Goal: Task Accomplishment & Management: Use online tool/utility

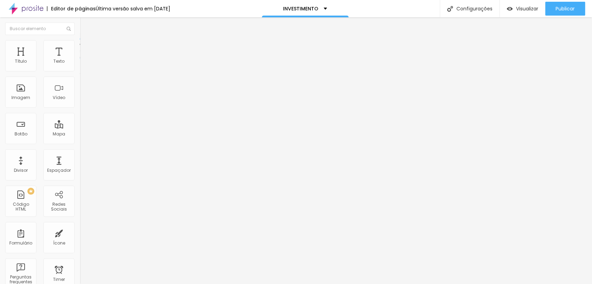
click at [80, 44] on li "Estilo" at bounding box center [120, 43] width 80 height 7
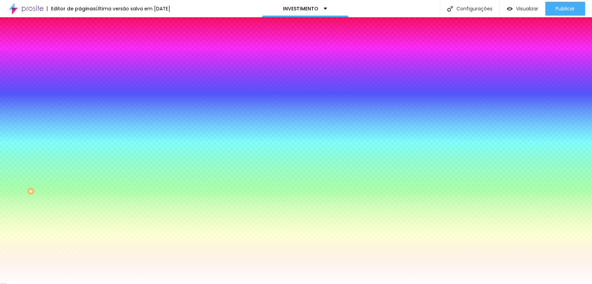
click at [80, 73] on input "#FFFFFF" at bounding box center [121, 69] width 83 height 7
paste input "2D180"
click at [80, 114] on div "Editar Coluna Conteúdo Estilo Avançado Cor de fundo Voltar ao padrão #2D180 0 B…" at bounding box center [120, 150] width 80 height 267
click at [83, 64] on icon "button" at bounding box center [85, 61] width 5 height 5
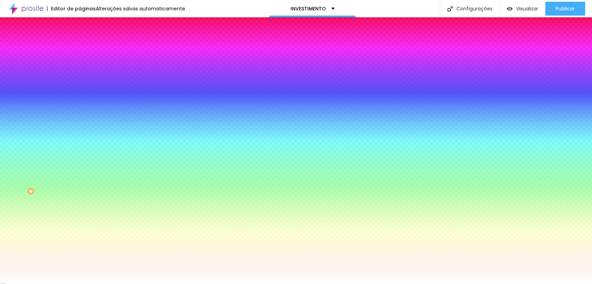
click at [80, 69] on input "#2D180" at bounding box center [121, 69] width 83 height 7
click at [80, 72] on input "#2D180" at bounding box center [121, 69] width 83 height 7
paste input
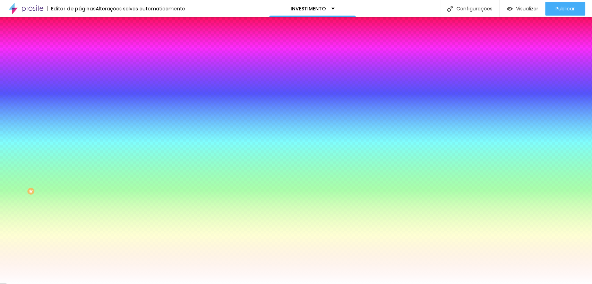
click at [83, 64] on icon "button" at bounding box center [85, 61] width 5 height 5
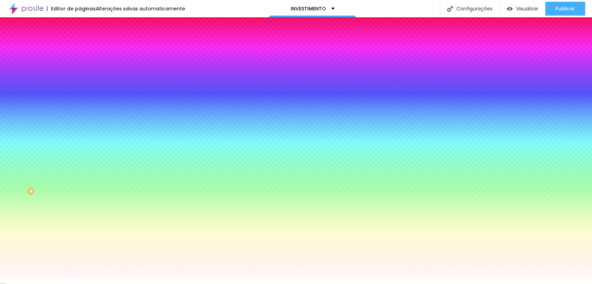
click at [83, 64] on icon "button" at bounding box center [85, 61] width 5 height 5
click at [80, 118] on div "Editar Coluna Conteúdo Estilo Avançado Cor de fundo Voltar ao padrão #2D180 0 B…" at bounding box center [120, 150] width 80 height 267
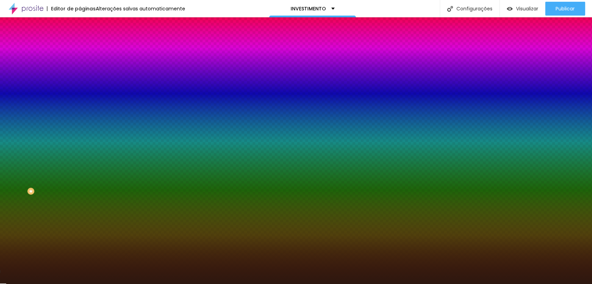
type input "#2D180F"
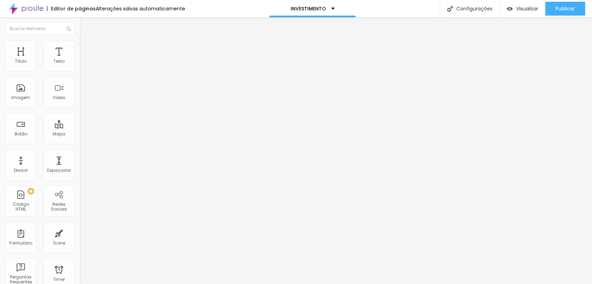
click at [86, 48] on span "Estilo" at bounding box center [91, 45] width 11 height 6
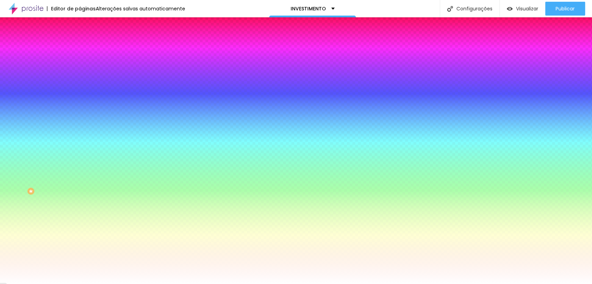
click at [80, 73] on input "#FFFFFF" at bounding box center [121, 69] width 83 height 7
paste input "2D1800"
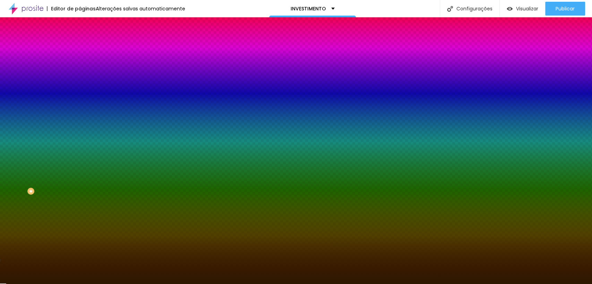
type input "#2D1800"
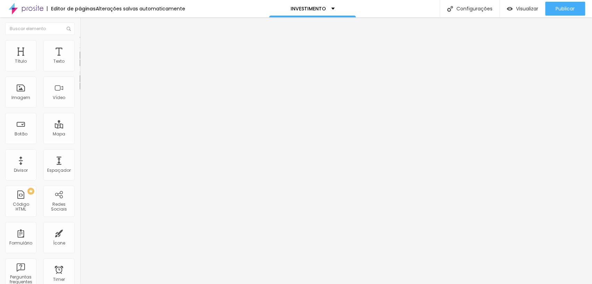
click at [80, 51] on div "Tipografia" at bounding box center [120, 49] width 80 height 4
click at [85, 62] on icon "button" at bounding box center [85, 60] width 1 height 1
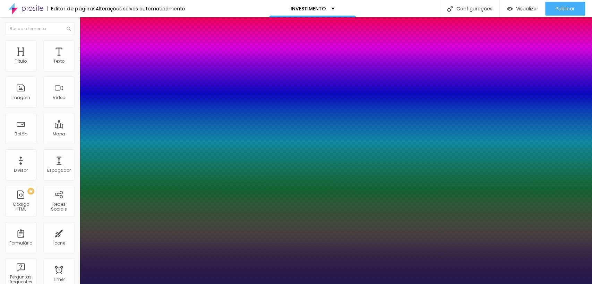
type input "1"
drag, startPoint x: 73, startPoint y: 97, endPoint x: 126, endPoint y: 100, distance: 53.5
click at [91, 284] on div at bounding box center [296, 284] width 592 height 0
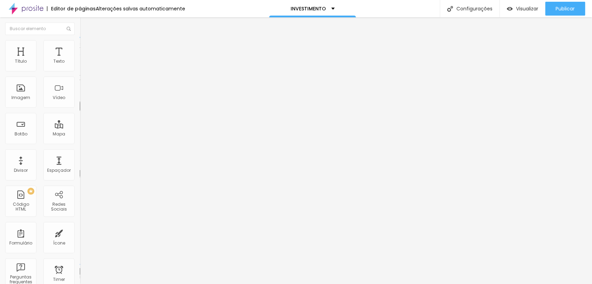
click at [80, 46] on li "Avançado" at bounding box center [120, 43] width 80 height 7
click at [86, 41] on span "Estilo" at bounding box center [91, 38] width 11 height 6
click at [80, 66] on span "Titulo 2" at bounding box center [91, 61] width 23 height 9
click at [86, 66] on span "Titulo 2" at bounding box center [97, 62] width 23 height 9
click at [80, 60] on span "Titulo 1" at bounding box center [91, 55] width 23 height 10
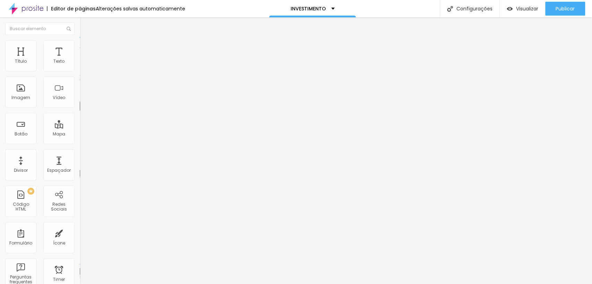
click at [86, 41] on span "Estilo" at bounding box center [91, 38] width 11 height 6
click at [86, 48] on span "Avançado" at bounding box center [97, 45] width 23 height 6
click at [80, 28] on button "Editar Título" at bounding box center [120, 25] width 80 height 16
click at [58, 54] on div "Texto" at bounding box center [58, 55] width 31 height 31
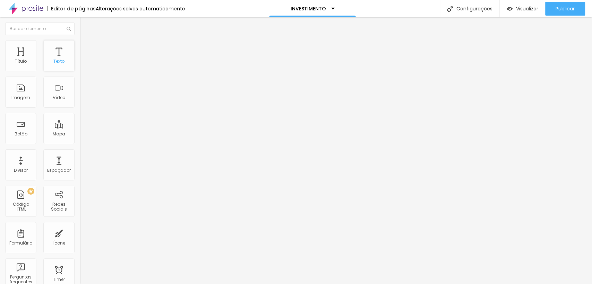
click at [58, 54] on div "Texto" at bounding box center [58, 55] width 31 height 31
click at [59, 54] on div "Texto" at bounding box center [58, 55] width 31 height 31
click at [80, 60] on div "Tamanho Titulo 1 H1 Titulo 2 H2 Titulo 3 H3 Titulo 4 H4 Titulo 5 H5 Titulo 6 H6…" at bounding box center [120, 261] width 80 height 429
click at [80, 43] on img at bounding box center [83, 43] width 6 height 6
click at [80, 45] on ul "Estilo Avançado" at bounding box center [120, 40] width 80 height 14
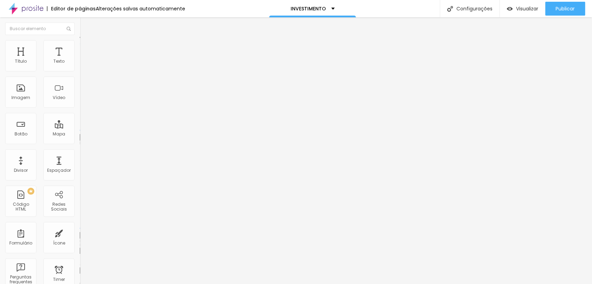
click at [80, 40] on li "Estilo" at bounding box center [120, 36] width 80 height 7
click at [85, 26] on img "button" at bounding box center [88, 26] width 6 height 6
click at [86, 46] on span "Avançado" at bounding box center [97, 45] width 23 height 6
click at [80, 40] on li "Estilo" at bounding box center [120, 36] width 80 height 7
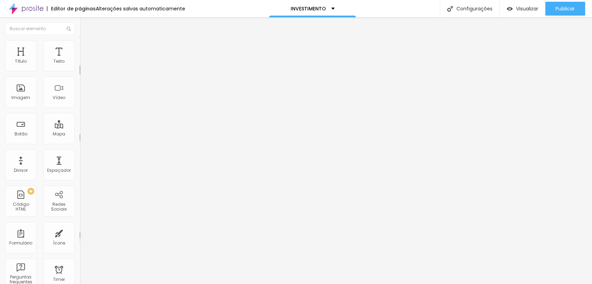
click at [86, 48] on span "Avançado" at bounding box center [97, 45] width 23 height 6
click at [86, 41] on span "Estilo" at bounding box center [91, 38] width 11 height 6
click at [80, 47] on ul "Estilo Avançado" at bounding box center [120, 40] width 80 height 14
click at [80, 67] on img at bounding box center [120, 87] width 80 height 80
click at [80, 145] on img at bounding box center [120, 185] width 80 height 80
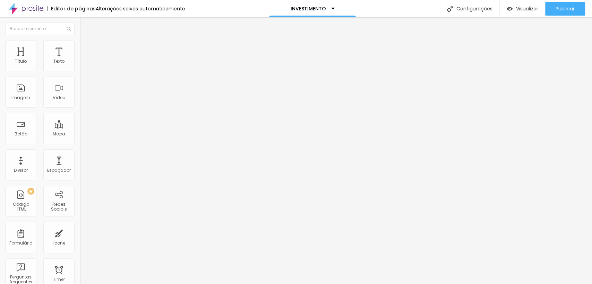
click at [80, 244] on img at bounding box center [120, 284] width 80 height 80
click at [80, 42] on img at bounding box center [83, 43] width 6 height 6
click at [80, 40] on img at bounding box center [83, 36] width 6 height 6
click at [561, 11] on span "Publicar" at bounding box center [565, 9] width 19 height 6
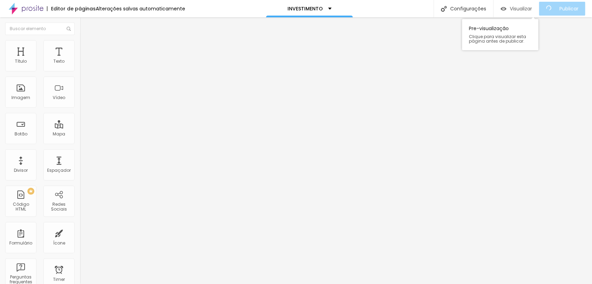
click at [526, 9] on span "Visualizar" at bounding box center [521, 9] width 22 height 6
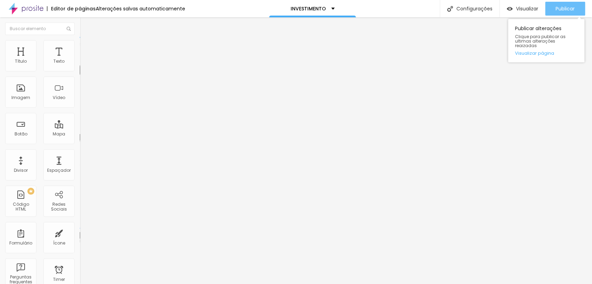
click at [557, 7] on span "Publicar" at bounding box center [565, 9] width 19 height 6
click at [566, 9] on span "Publicar" at bounding box center [565, 9] width 19 height 6
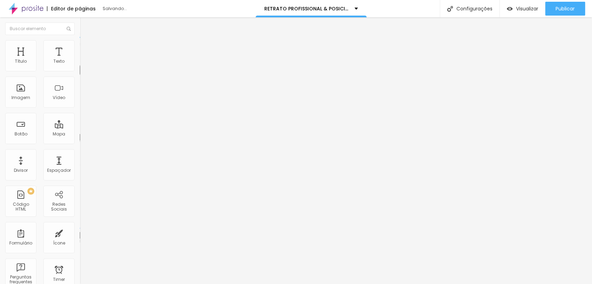
click at [80, 41] on img at bounding box center [83, 43] width 6 height 6
click at [80, 43] on ul "Estilo Avançado" at bounding box center [120, 40] width 80 height 14
click at [80, 40] on li "Estilo" at bounding box center [120, 36] width 80 height 7
click at [85, 26] on img "button" at bounding box center [88, 26] width 6 height 6
click at [52, 53] on div "Texto" at bounding box center [58, 55] width 31 height 31
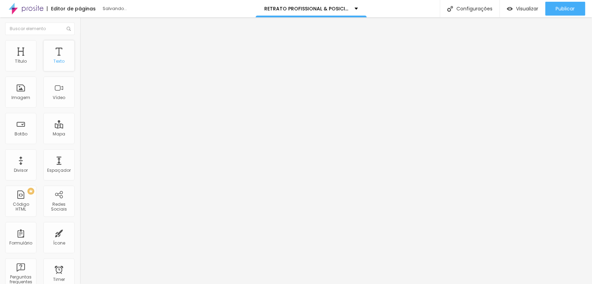
click at [52, 53] on div "Texto" at bounding box center [58, 55] width 31 height 31
click at [80, 46] on li "Estilo" at bounding box center [120, 43] width 80 height 7
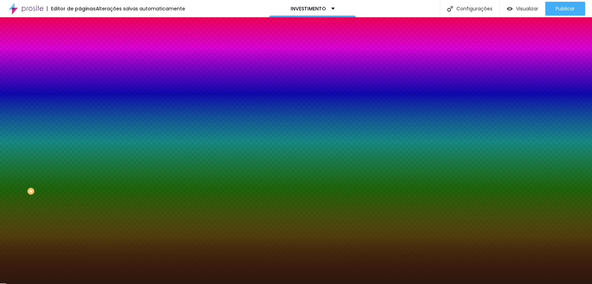
click at [80, 70] on input "#2D180F" at bounding box center [121, 69] width 83 height 7
click at [80, 69] on input "#" at bounding box center [121, 69] width 83 height 7
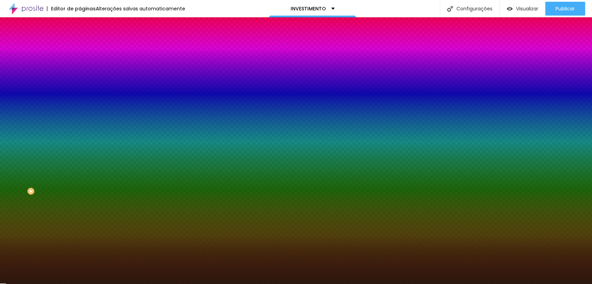
paste input "F8F4E"
type input "#F8F4E"
click at [83, 64] on icon "button" at bounding box center [85, 61] width 5 height 5
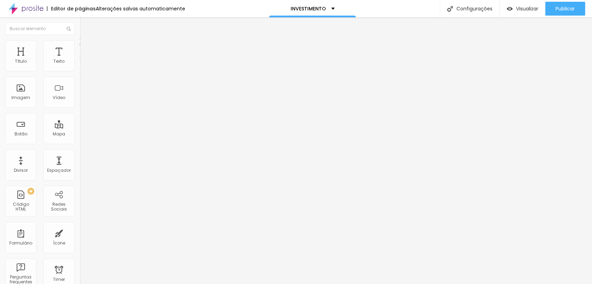
click at [86, 46] on span "Estilo" at bounding box center [91, 45] width 11 height 6
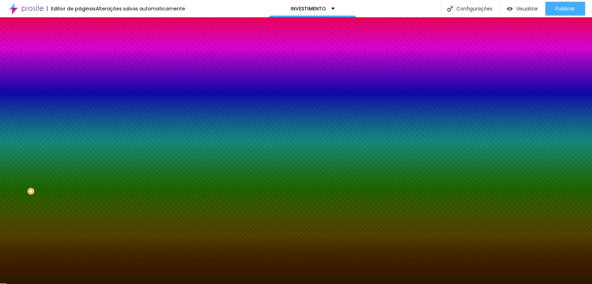
click at [80, 73] on input "#2D1800" at bounding box center [121, 69] width 83 height 7
click at [80, 72] on input "#2D1800" at bounding box center [121, 69] width 83 height 7
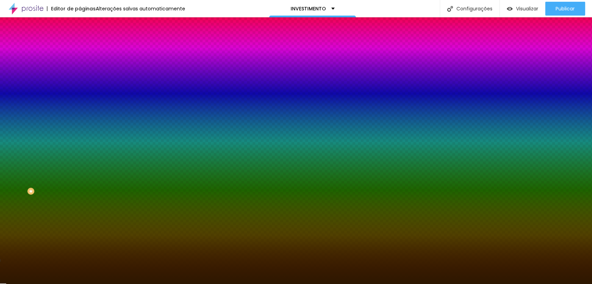
paste input "F8F4E"
type input "#F8F4E"
click at [83, 64] on icon "button" at bounding box center [85, 61] width 5 height 5
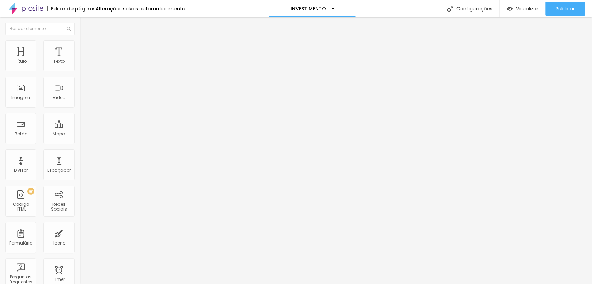
click at [80, 43] on li "Estilo" at bounding box center [120, 43] width 80 height 7
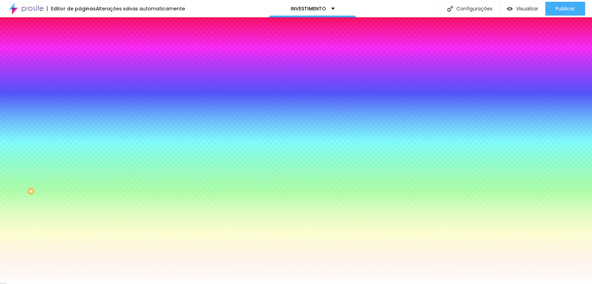
click at [80, 71] on input "#FFFFFF" at bounding box center [121, 69] width 83 height 7
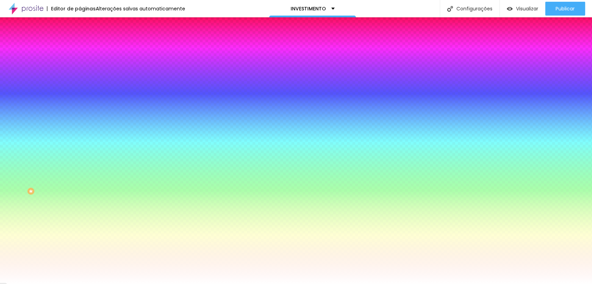
click at [80, 71] on input "#FFFFFF" at bounding box center [121, 69] width 83 height 7
click at [80, 69] on input "#FFFFFF" at bounding box center [121, 69] width 83 height 7
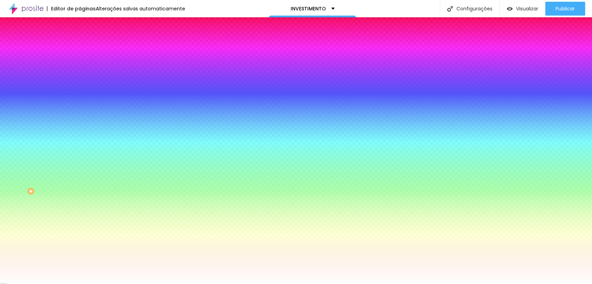
paste input "8F4E"
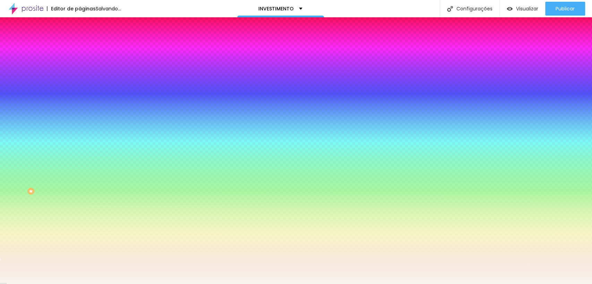
click at [83, 64] on icon "button" at bounding box center [85, 61] width 5 height 5
click at [80, 73] on input "#F8F4EF" at bounding box center [121, 69] width 83 height 7
drag, startPoint x: 60, startPoint y: 73, endPoint x: 49, endPoint y: 71, distance: 11.5
click at [80, 71] on div "#F8F4EF" at bounding box center [120, 69] width 80 height 7
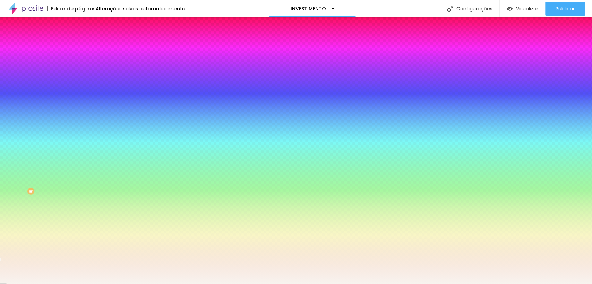
click at [80, 66] on div at bounding box center [120, 66] width 80 height 0
click at [80, 70] on input "#F8F4EF" at bounding box center [121, 69] width 83 height 7
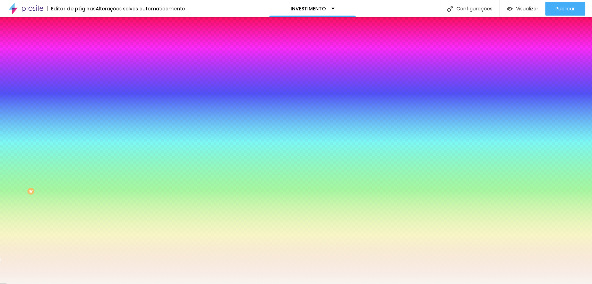
click at [80, 70] on input "#F8F4EF" at bounding box center [121, 69] width 83 height 7
paste input
type input "#F8F4EF"
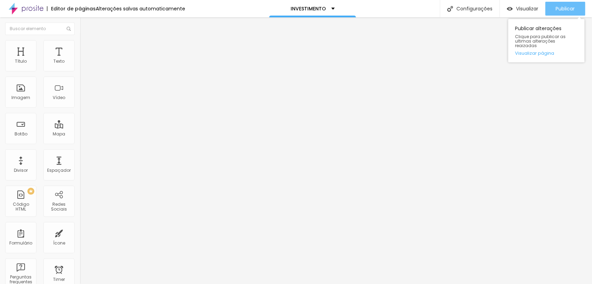
click at [548, 9] on button "Publicar" at bounding box center [565, 9] width 40 height 14
click at [86, 48] on span "Estilo" at bounding box center [91, 45] width 11 height 6
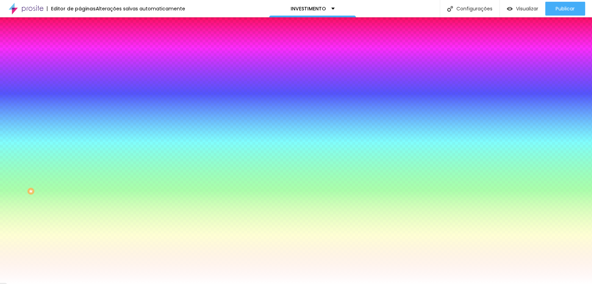
click at [80, 73] on input "#FFFFFF" at bounding box center [121, 69] width 83 height 7
paste input "8F4E"
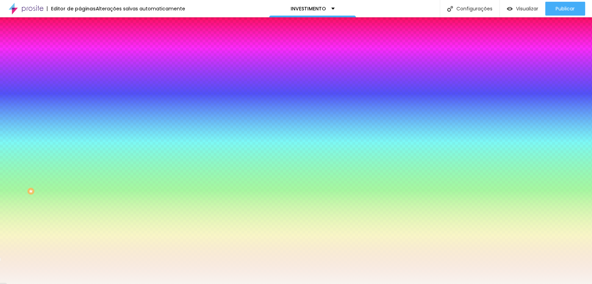
type input "#F8F4EF"
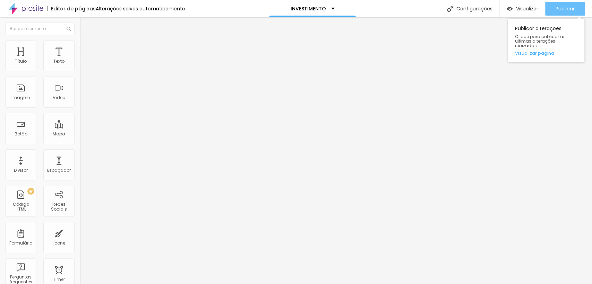
click at [559, 11] on span "Publicar" at bounding box center [565, 9] width 19 height 6
click at [80, 40] on img at bounding box center [83, 43] width 6 height 6
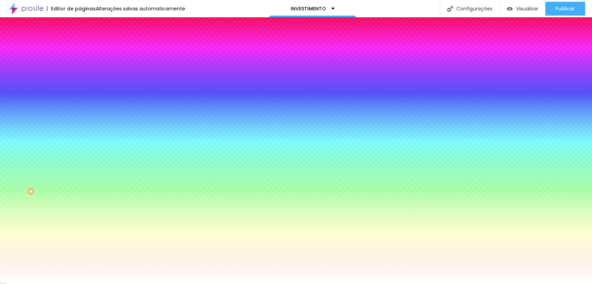
click at [80, 69] on input "#FFFFFF" at bounding box center [121, 69] width 83 height 7
click at [80, 70] on input "#FFFFFF" at bounding box center [121, 69] width 83 height 7
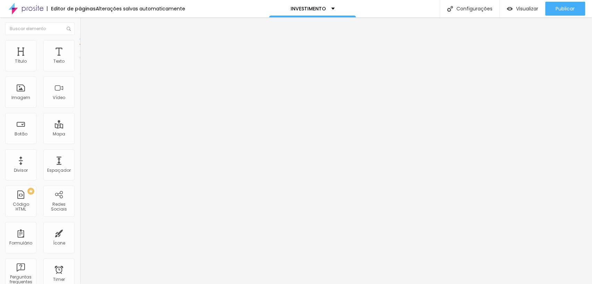
click at [80, 47] on li "Estilo" at bounding box center [120, 43] width 80 height 7
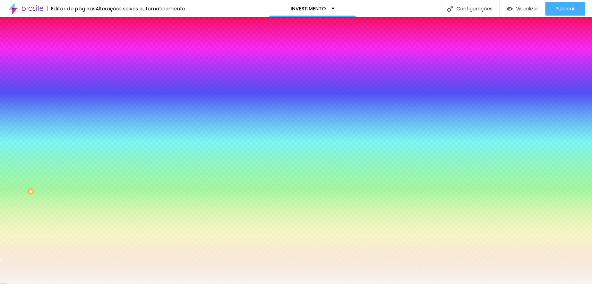
click at [80, 70] on input "#F8F4EF" at bounding box center [121, 69] width 83 height 7
paste input "FFF"
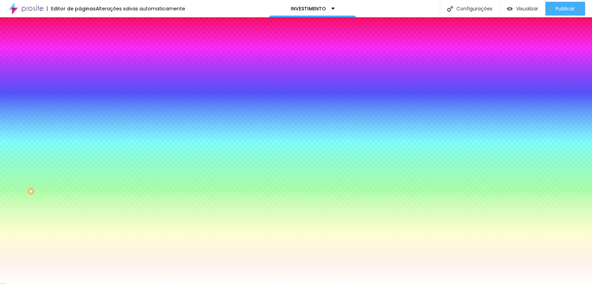
type input "#FFFFFF"
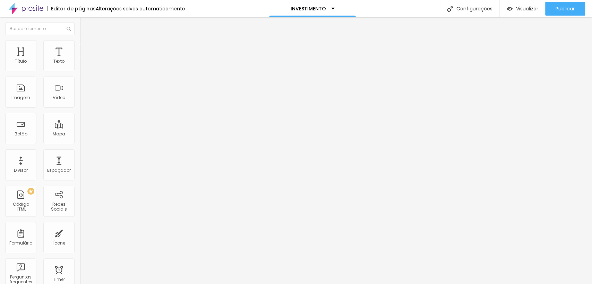
click at [80, 42] on li "Estilo" at bounding box center [120, 43] width 80 height 7
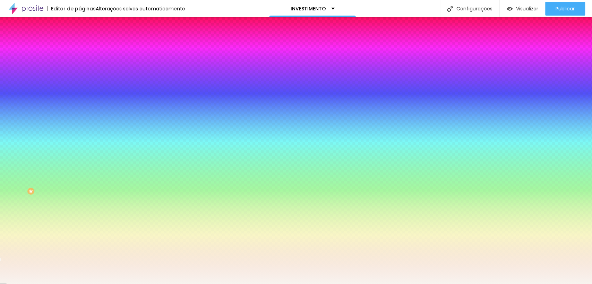
click at [80, 69] on input "#F8F4EF" at bounding box center [121, 69] width 83 height 7
paste input "FFFF"
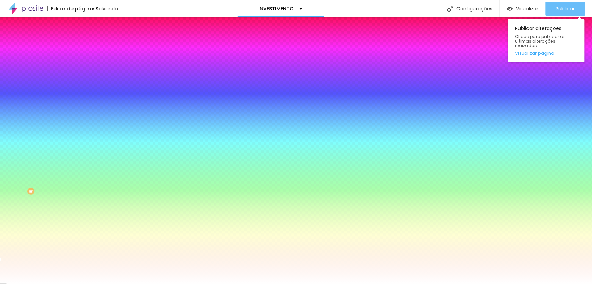
type input "#FFFFFF"
click at [570, 6] on span "Publicar" at bounding box center [565, 9] width 19 height 6
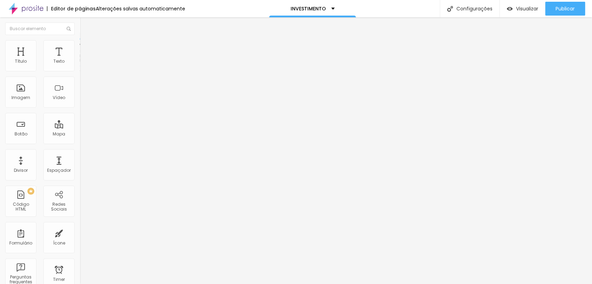
click at [86, 46] on span "Estilo" at bounding box center [91, 45] width 11 height 6
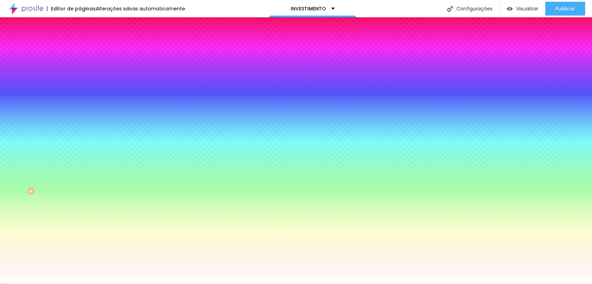
click at [80, 101] on input "#FFFFFF" at bounding box center [121, 97] width 83 height 7
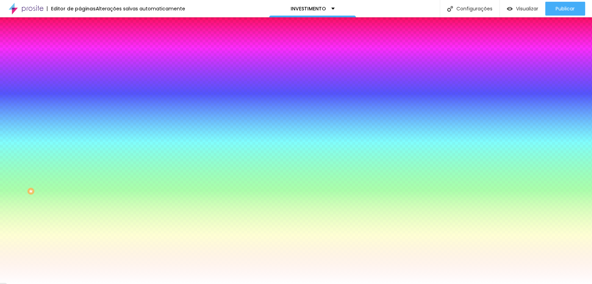
click at [80, 101] on input "#FFFFFF" at bounding box center [121, 97] width 83 height 7
click at [83, 92] on icon "button" at bounding box center [85, 89] width 5 height 5
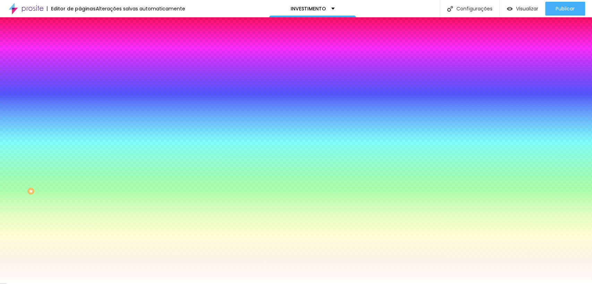
click at [83, 92] on icon "button" at bounding box center [85, 89] width 5 height 5
click at [80, 72] on span "Parallax" at bounding box center [88, 69] width 17 height 6
click at [80, 76] on span "Nenhum" at bounding box center [89, 73] width 18 height 6
click at [80, 101] on input "#FFFFFF" at bounding box center [121, 97] width 83 height 7
click at [83, 92] on icon "button" at bounding box center [85, 89] width 5 height 5
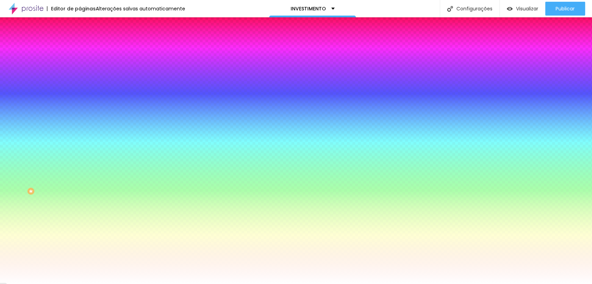
click at [83, 92] on icon "button" at bounding box center [85, 89] width 5 height 5
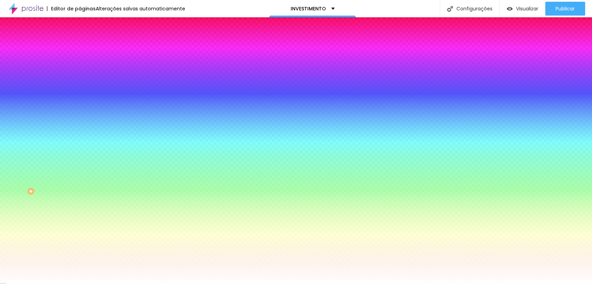
click at [83, 92] on icon "button" at bounding box center [85, 89] width 5 height 5
click at [80, 101] on input "#FFFFFF" at bounding box center [121, 97] width 83 height 7
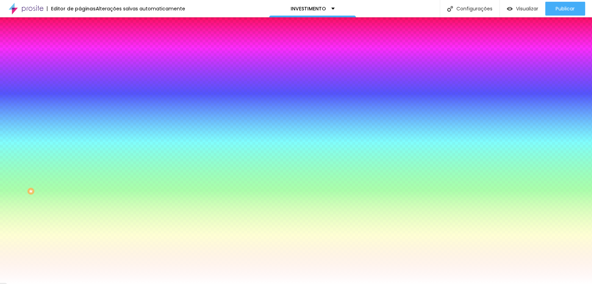
click at [80, 101] on input "#FFFFFF" at bounding box center [121, 97] width 83 height 7
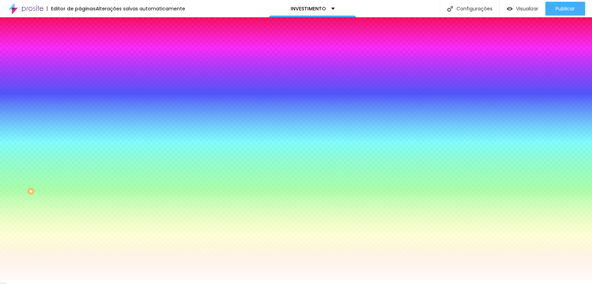
click at [80, 101] on input "#" at bounding box center [121, 97] width 83 height 7
paste input "A68943"
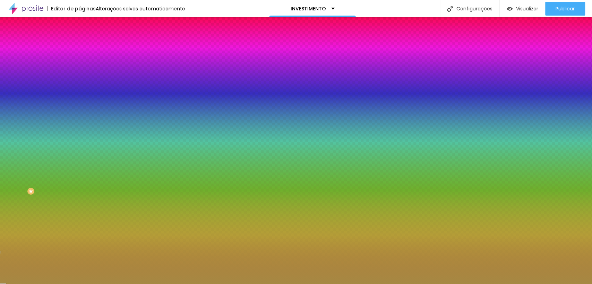
click at [80, 101] on input "#A68943" at bounding box center [121, 97] width 83 height 7
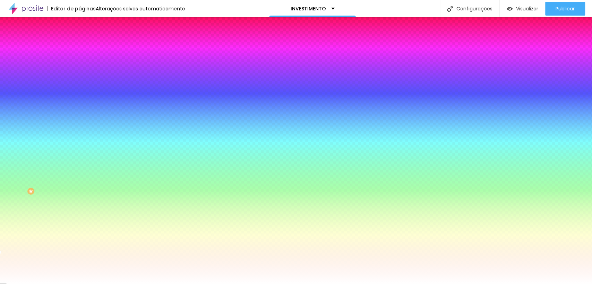
type input "#"
click at [80, 101] on div "Cor de fundo Voltar ao padrão #" at bounding box center [120, 91] width 80 height 19
click at [80, 105] on div "Efeitos de fundo" at bounding box center [120, 103] width 80 height 4
click at [80, 101] on input "#" at bounding box center [121, 97] width 83 height 7
click at [80, 94] on button "Voltar ao padrão" at bounding box center [103, 90] width 47 height 8
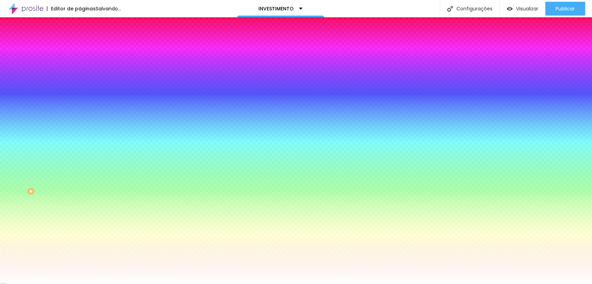
click at [80, 101] on div "#" at bounding box center [120, 97] width 80 height 7
click at [80, 94] on button "Voltar ao padrão" at bounding box center [103, 90] width 47 height 8
click at [83, 92] on icon "button" at bounding box center [85, 89] width 5 height 5
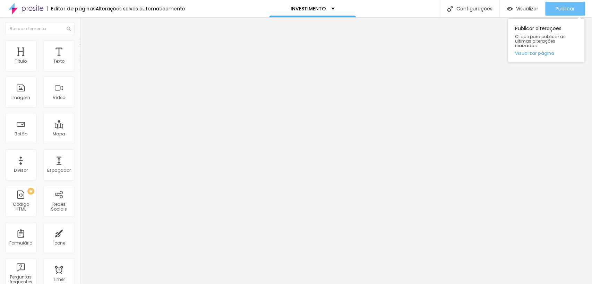
click at [572, 9] on span "Publicar" at bounding box center [565, 9] width 19 height 6
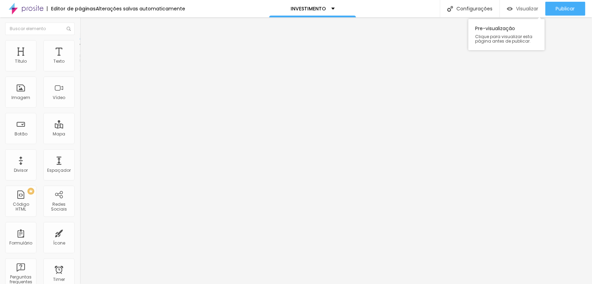
click at [517, 10] on span "Visualizar" at bounding box center [527, 9] width 22 height 6
click at [80, 45] on li "Estilo" at bounding box center [120, 43] width 80 height 7
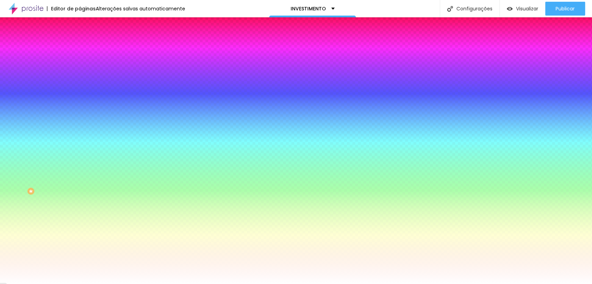
click at [80, 63] on div "Trocar imagem" at bounding box center [120, 60] width 80 height 5
click at [80, 64] on span "Trocar imagem" at bounding box center [99, 61] width 38 height 6
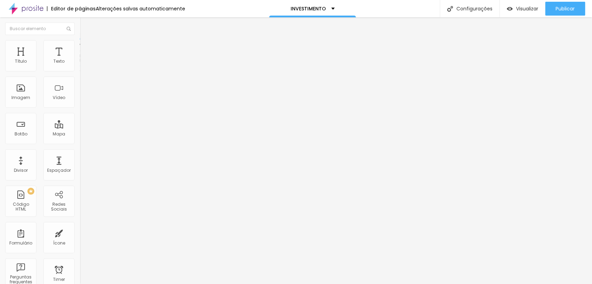
click at [80, 40] on ul "Conteúdo Estilo Avançado" at bounding box center [120, 43] width 80 height 21
click at [80, 42] on li "Estilo" at bounding box center [120, 43] width 80 height 7
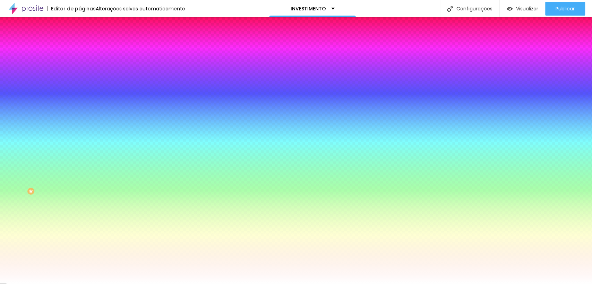
click at [80, 64] on span "Adicionar imagem" at bounding box center [102, 61] width 45 height 6
drag, startPoint x: 391, startPoint y: 207, endPoint x: 525, endPoint y: 237, distance: 136.5
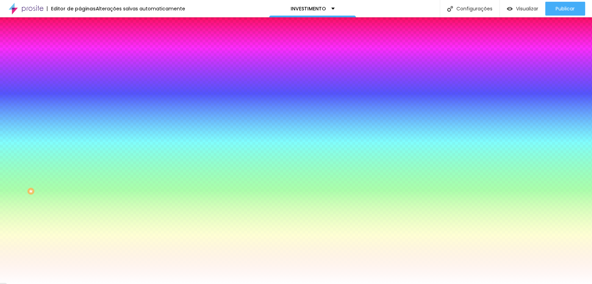
click at [118, 62] on img at bounding box center [120, 60] width 4 height 4
click at [80, 101] on input "#FFFFFF" at bounding box center [121, 97] width 83 height 7
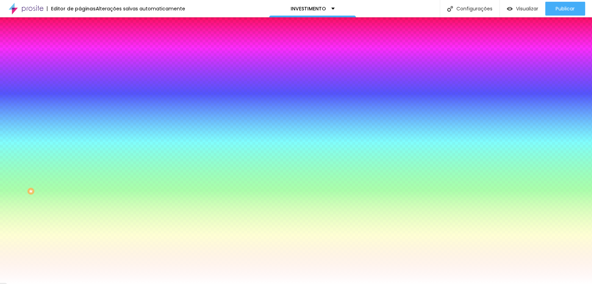
click at [80, 101] on div "Voltar ao padrão #FFFFFF" at bounding box center [120, 93] width 80 height 15
click at [80, 101] on input "#FFFFFF" at bounding box center [121, 97] width 83 height 7
type input "#FFFFF"
click at [80, 64] on span "Adicionar imagem" at bounding box center [102, 61] width 45 height 6
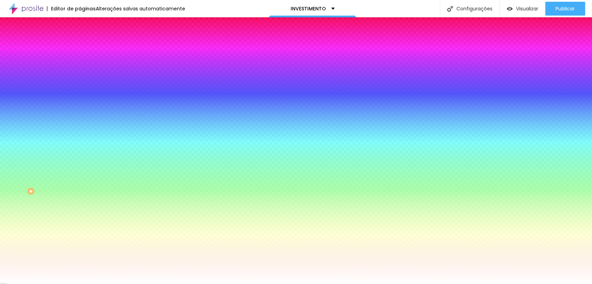
scroll to position [1066, 0]
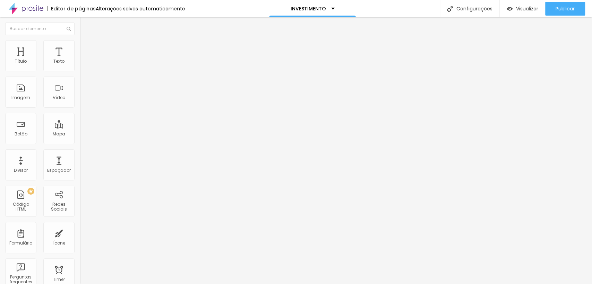
drag, startPoint x: 35, startPoint y: 45, endPoint x: 26, endPoint y: 45, distance: 9.0
click at [80, 45] on li "Estilo" at bounding box center [120, 43] width 80 height 7
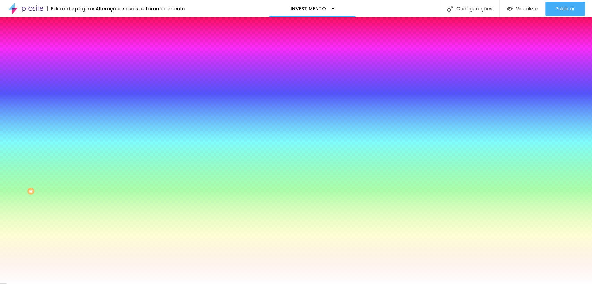
drag, startPoint x: 60, startPoint y: 97, endPoint x: 54, endPoint y: 99, distance: 5.6
click at [118, 64] on span at bounding box center [120, 61] width 4 height 6
click at [80, 64] on span "Adicionar imagem" at bounding box center [102, 61] width 45 height 6
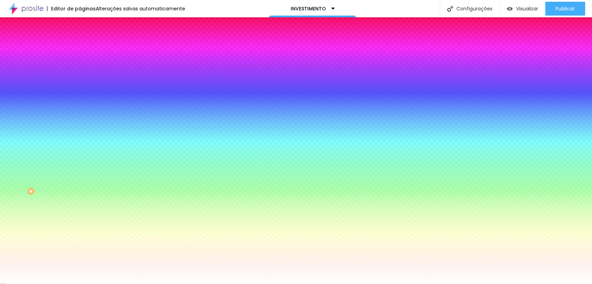
click at [80, 63] on div "Trocar imagem" at bounding box center [120, 60] width 80 height 5
click at [80, 82] on div "Efeito da Imagem Nenhum Nenhum Parallax" at bounding box center [120, 72] width 80 height 19
click at [80, 72] on span "Nenhum" at bounding box center [89, 69] width 18 height 6
click at [80, 82] on div "Parallax" at bounding box center [120, 80] width 80 height 4
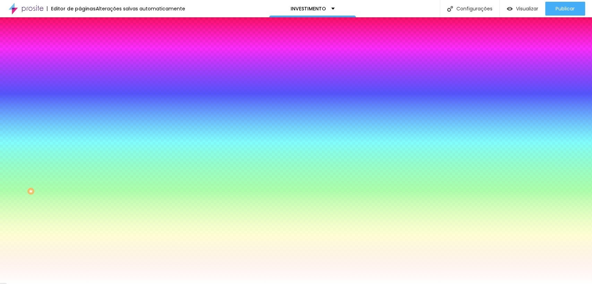
click at [80, 94] on button "Voltar ao padrão" at bounding box center [103, 90] width 47 height 8
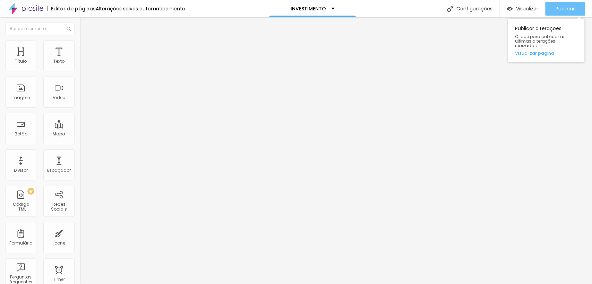
click at [553, 11] on button "Publicar" at bounding box center [565, 9] width 40 height 14
click at [74, 8] on div "Editor de páginas" at bounding box center [71, 8] width 49 height 5
click at [38, 7] on img at bounding box center [26, 8] width 35 height 17
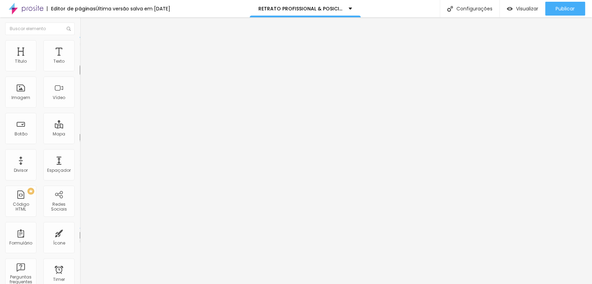
click at [80, 42] on img at bounding box center [83, 43] width 6 height 6
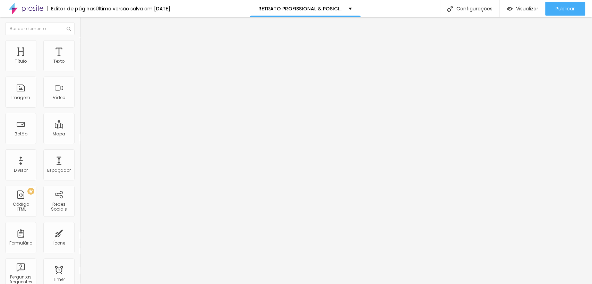
click at [80, 40] on img at bounding box center [83, 36] width 6 height 6
click at [80, 21] on button "Editar Texto" at bounding box center [120, 25] width 80 height 16
click at [85, 23] on div "Editar Texto" at bounding box center [105, 26] width 40 height 6
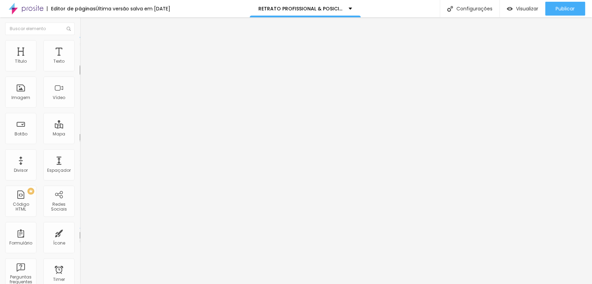
click at [85, 25] on img "button" at bounding box center [88, 26] width 6 height 6
click at [85, 24] on img "button" at bounding box center [88, 26] width 6 height 6
click at [85, 25] on img "button" at bounding box center [88, 26] width 6 height 6
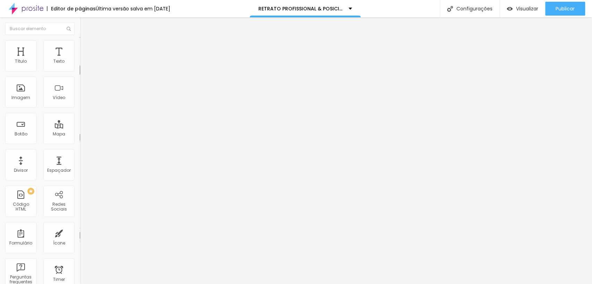
click at [85, 25] on img "button" at bounding box center [88, 26] width 6 height 6
click at [80, 67] on button "button" at bounding box center [85, 62] width 10 height 7
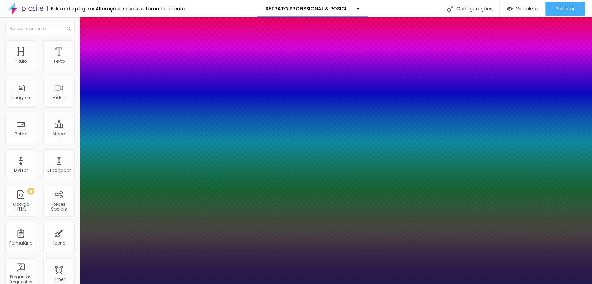
type input "1"
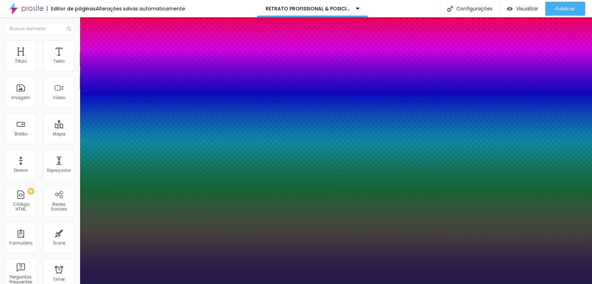
select select "Montserrat"
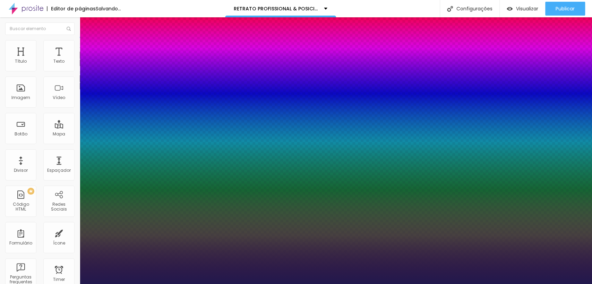
type input "1"
drag, startPoint x: 590, startPoint y: 219, endPoint x: 590, endPoint y: 210, distance: 9.4
click at [590, 284] on div at bounding box center [296, 284] width 592 height 0
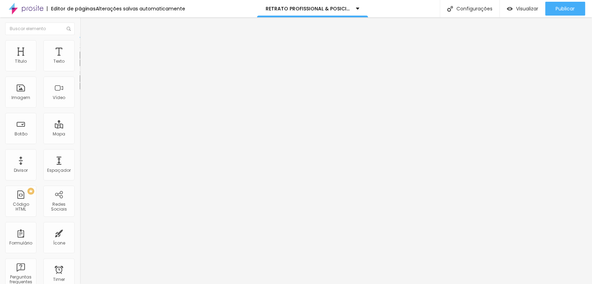
click at [83, 65] on icon "button" at bounding box center [85, 62] width 4 height 4
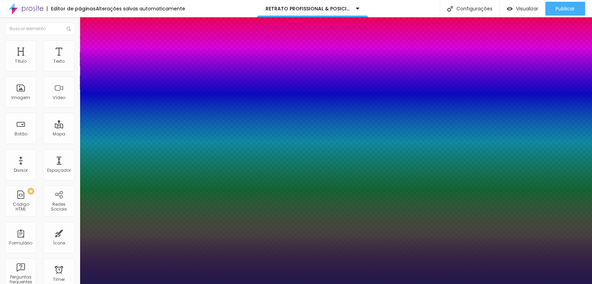
type input "1"
drag, startPoint x: 590, startPoint y: 157, endPoint x: 591, endPoint y: 170, distance: 12.6
click at [591, 284] on div at bounding box center [296, 284] width 592 height 0
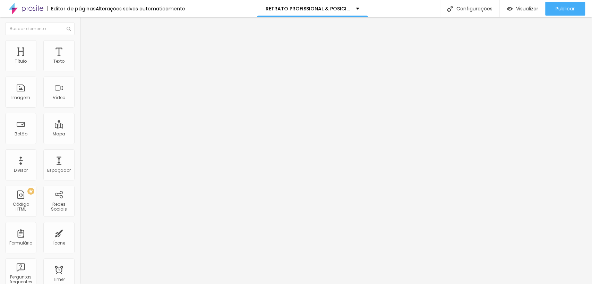
click at [83, 65] on icon "button" at bounding box center [85, 62] width 4 height 4
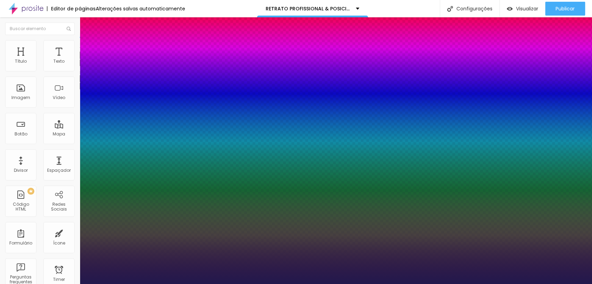
type input "1"
type input "8"
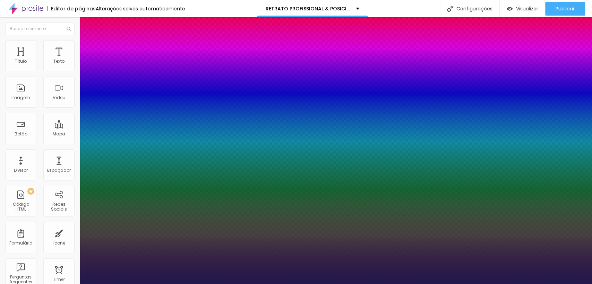
type input "1"
type input "0"
type input "8"
type input "1"
type input "8"
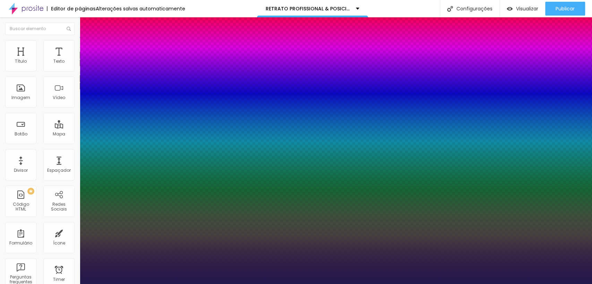
type input "02"
type input "1"
type input "20"
type input "020"
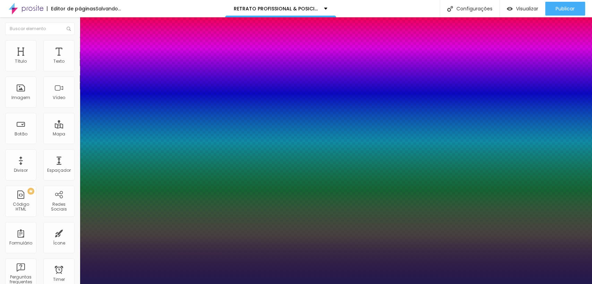
type input "1"
type input "020"
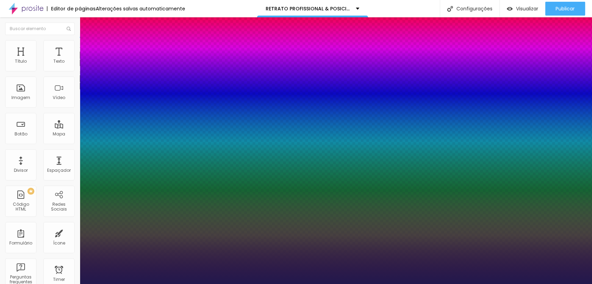
type input "1"
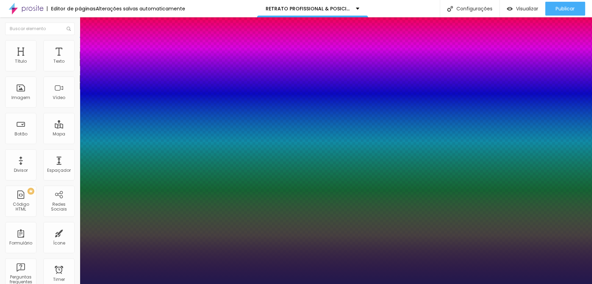
type input "1.5"
type input "1"
type input "1.5"
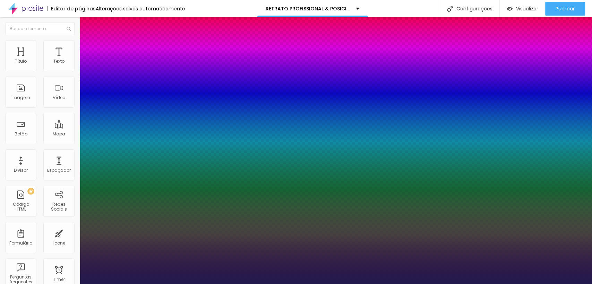
select select "MontserratLight"
type input "1"
click at [310, 284] on div at bounding box center [296, 284] width 592 height 0
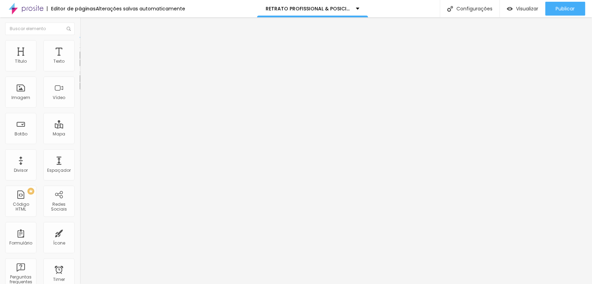
click at [80, 67] on button "button" at bounding box center [85, 62] width 10 height 7
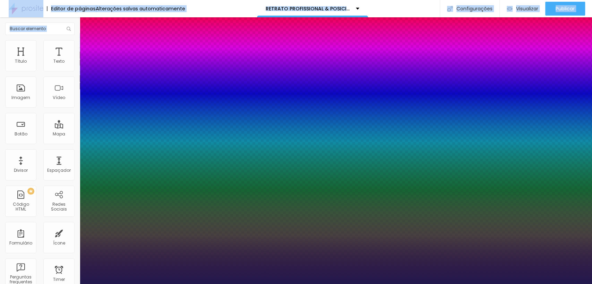
click at [67, 284] on div at bounding box center [296, 284] width 592 height 0
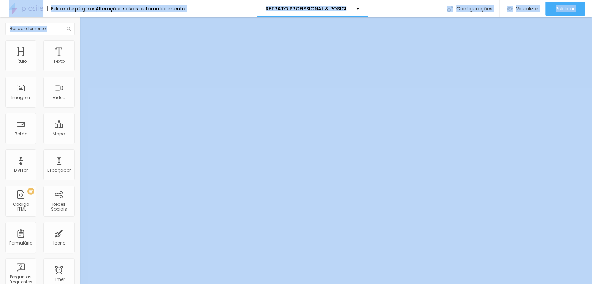
click at [83, 65] on icon "button" at bounding box center [85, 62] width 4 height 4
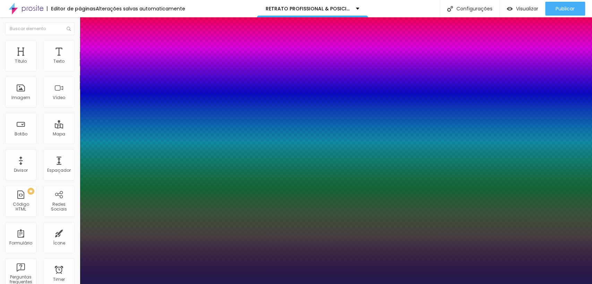
type input "1"
click at [261, 284] on div at bounding box center [296, 284] width 592 height 0
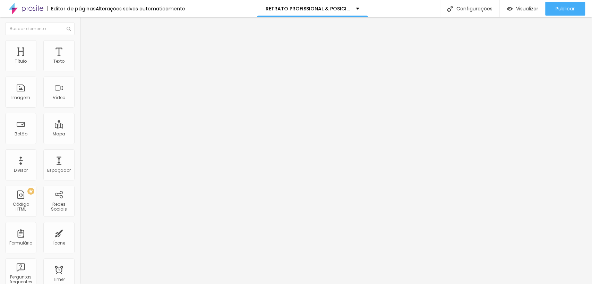
click at [83, 64] on icon "button" at bounding box center [84, 62] width 3 height 3
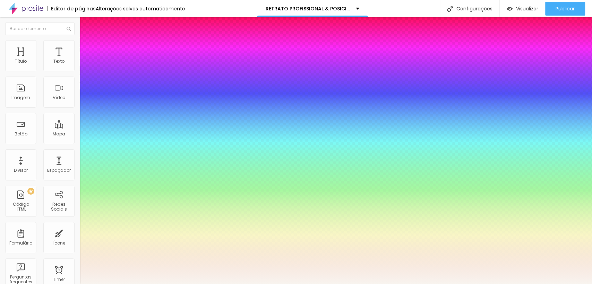
type input "1"
drag, startPoint x: 588, startPoint y: 106, endPoint x: 589, endPoint y: 111, distance: 4.2
click at [589, 284] on div at bounding box center [296, 284] width 592 height 0
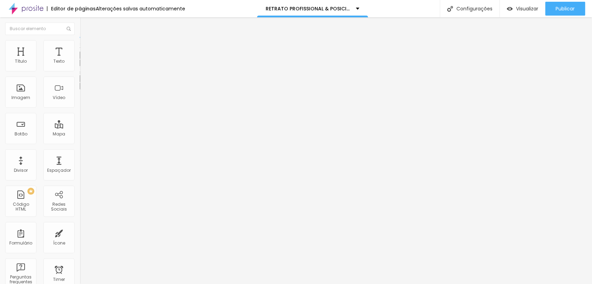
click at [83, 64] on icon "button" at bounding box center [84, 62] width 3 height 3
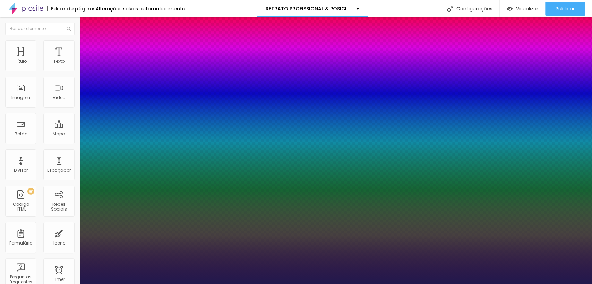
type input "1"
click at [415, 284] on div at bounding box center [296, 284] width 592 height 0
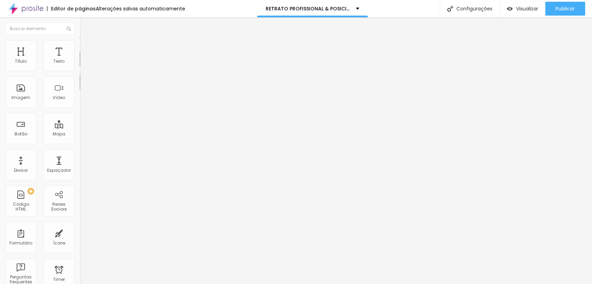
click at [83, 64] on icon "button" at bounding box center [84, 62] width 3 height 3
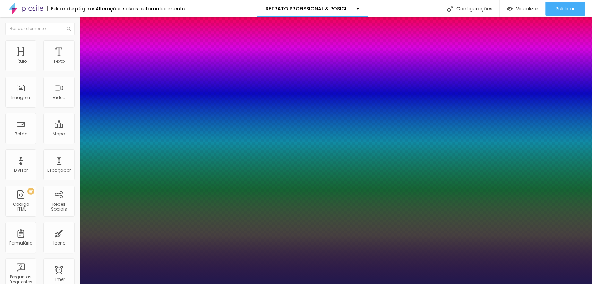
type input "1"
type input "8"
type input "0"
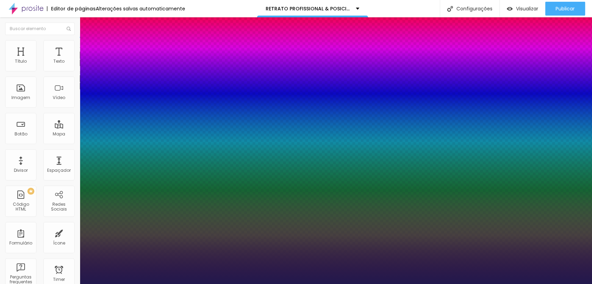
type input "1"
type input "8"
type input "01"
type input "1"
type input "19"
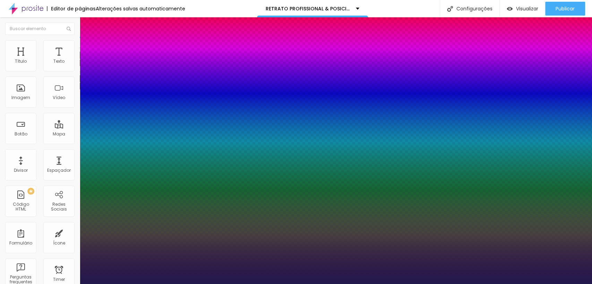
type input "019"
type input "1"
type input "019"
click at [193, 284] on div at bounding box center [296, 284] width 592 height 0
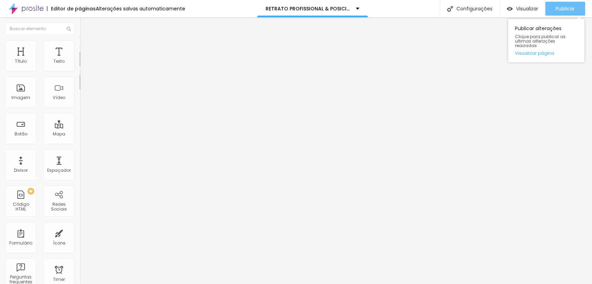
click at [567, 8] on span "Publicar" at bounding box center [565, 9] width 19 height 6
click at [565, 9] on span "Publicar" at bounding box center [565, 9] width 19 height 6
